Goal: Navigation & Orientation: Find specific page/section

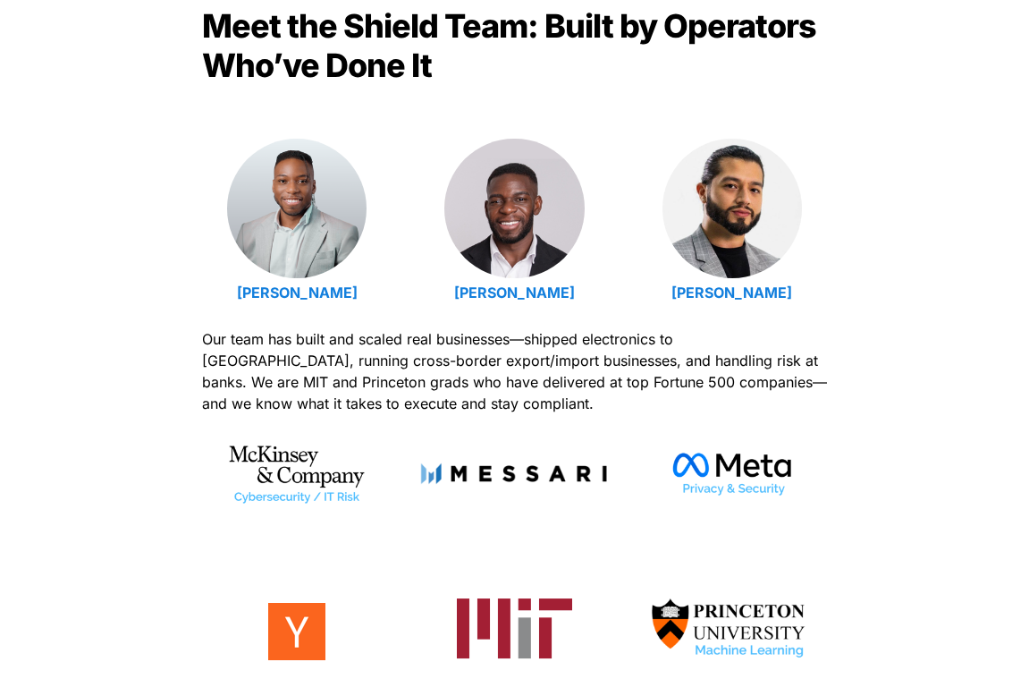
scroll to position [688, 0]
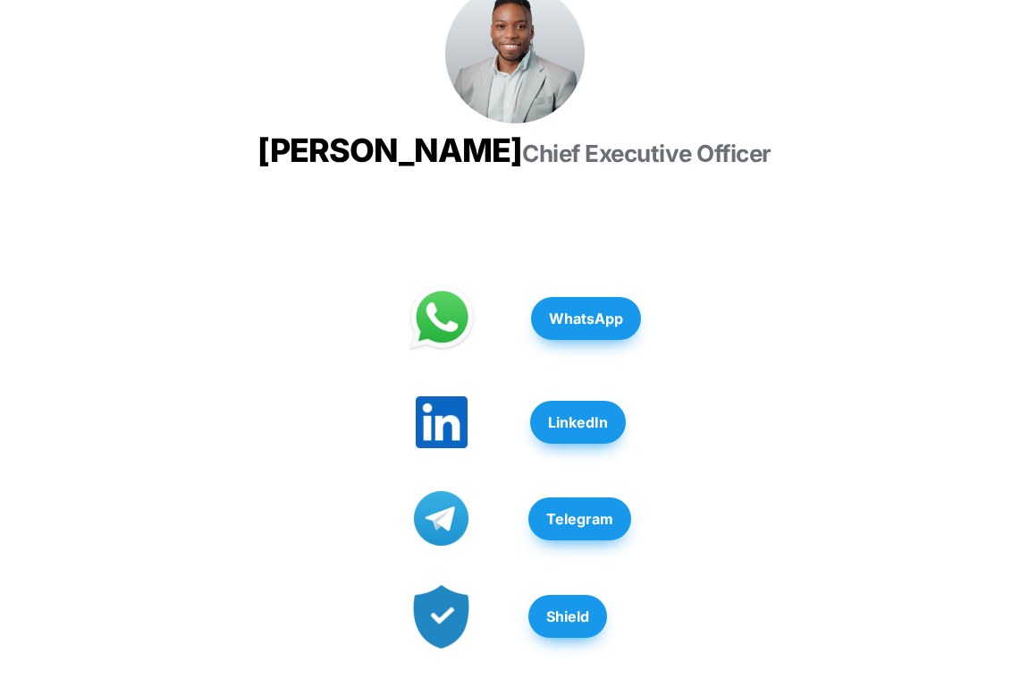
scroll to position [383, 0]
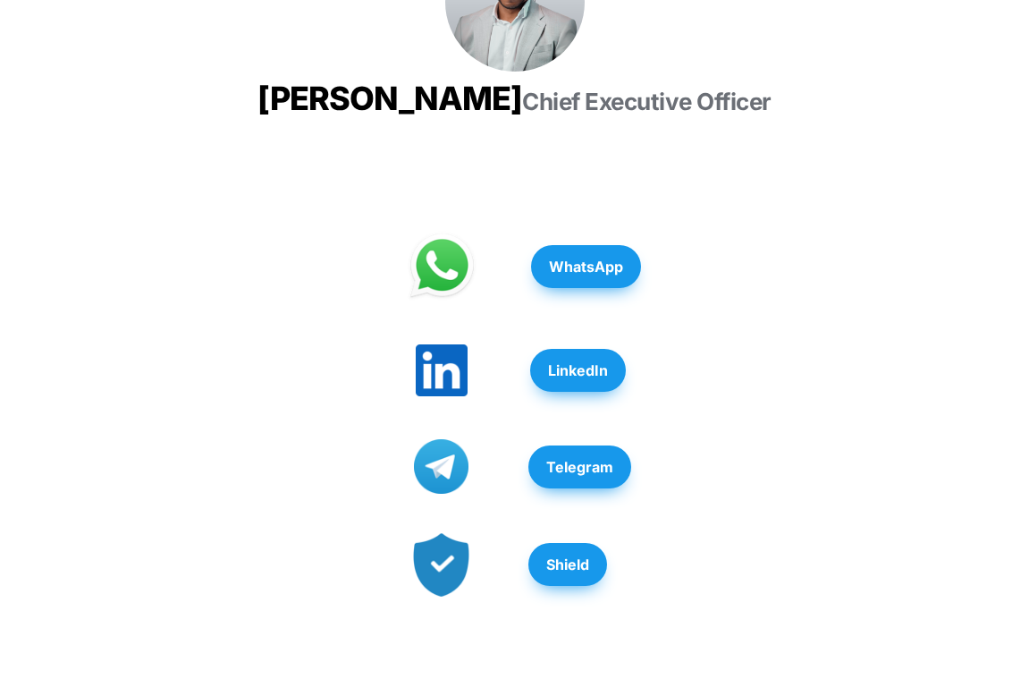
click at [598, 477] on span "Telegram" at bounding box center [579, 466] width 67 height 21
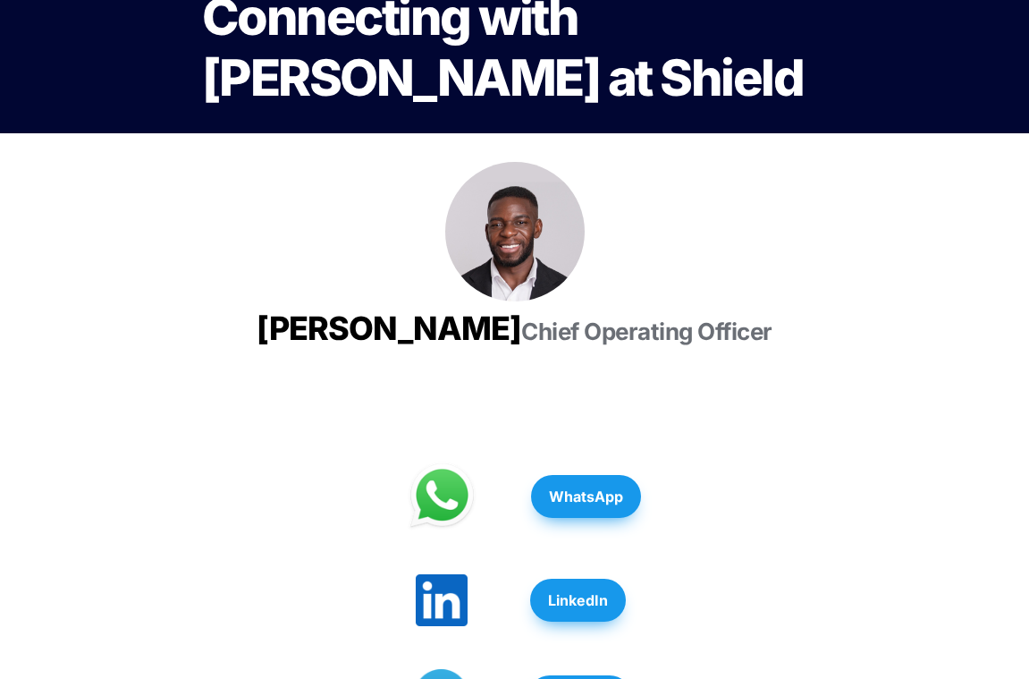
scroll to position [300, 0]
